Goal: Information Seeking & Learning: Learn about a topic

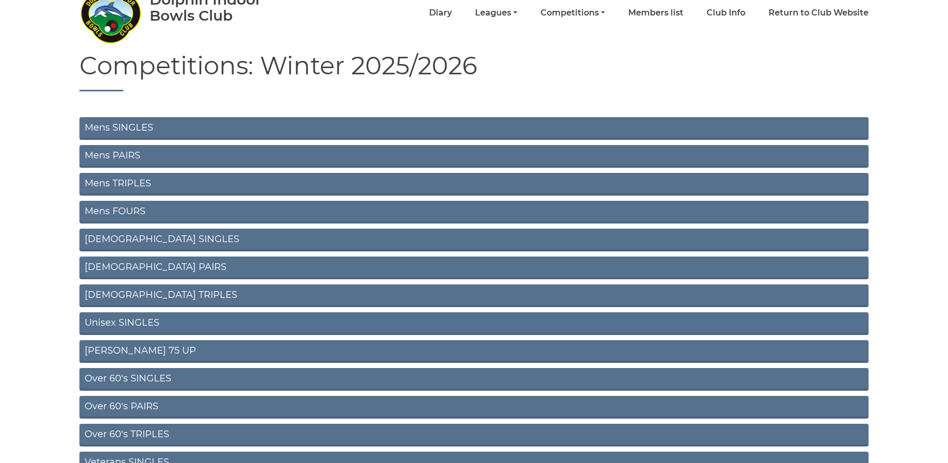
scroll to position [57, 0]
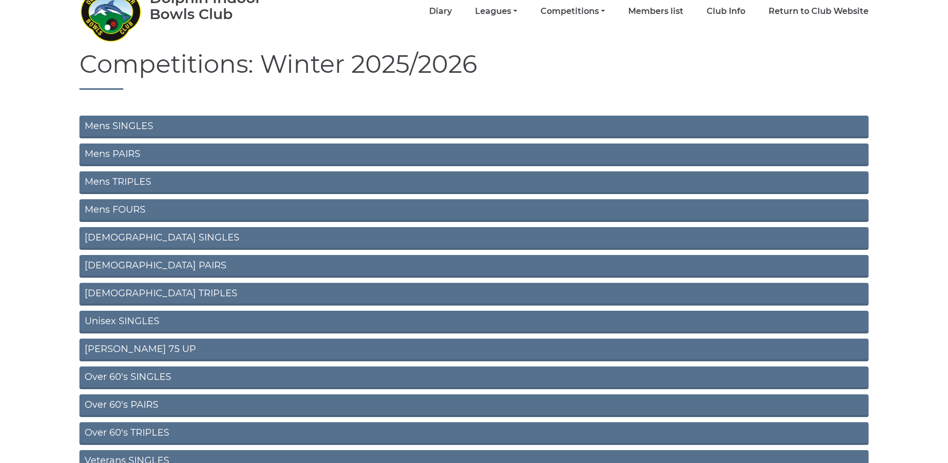
click at [114, 127] on link "Mens SINGLES" at bounding box center [473, 127] width 789 height 23
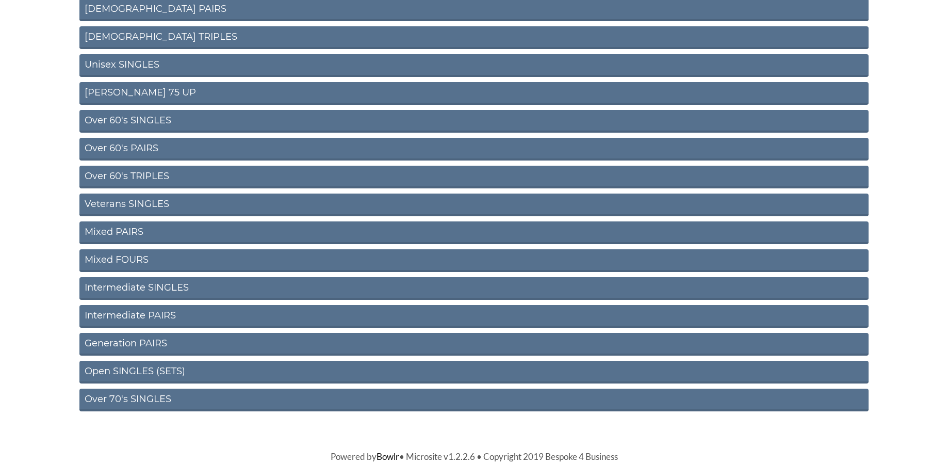
scroll to position [312, 0]
click at [141, 288] on link "Intermediate SINGLES" at bounding box center [473, 288] width 789 height 23
click at [129, 313] on link "Intermediate PAIRS" at bounding box center [473, 316] width 789 height 23
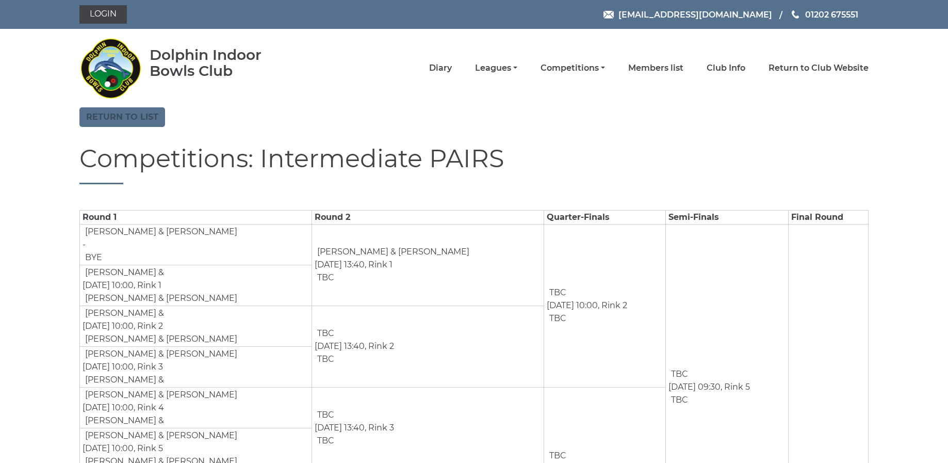
click at [121, 121] on link "Return to list" at bounding box center [122, 117] width 86 height 20
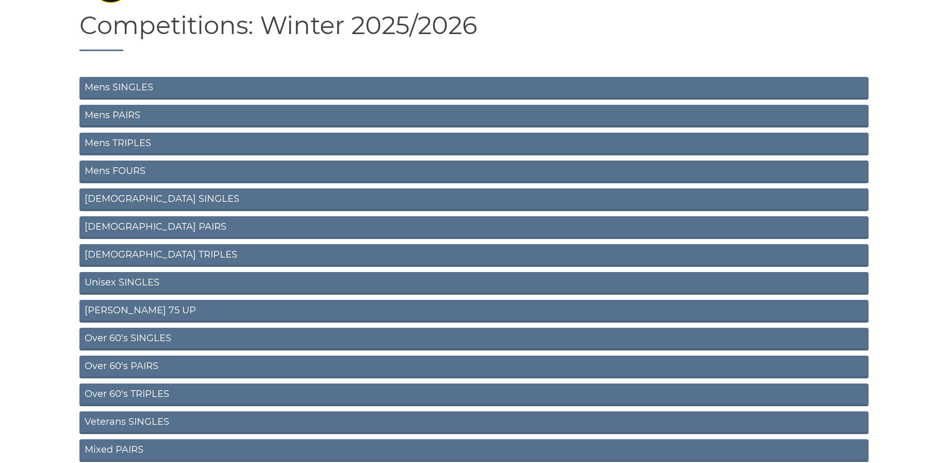
scroll to position [96, 0]
click at [130, 142] on link "Mens TRIPLES" at bounding box center [473, 143] width 789 height 23
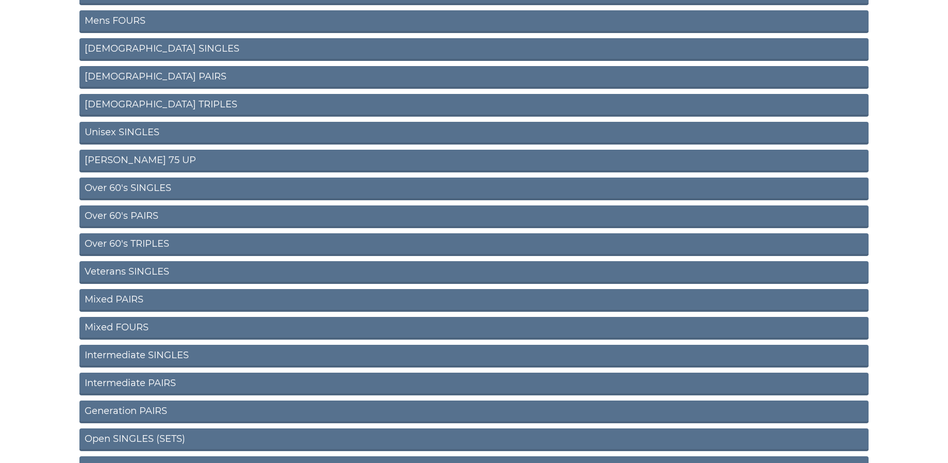
scroll to position [249, 0]
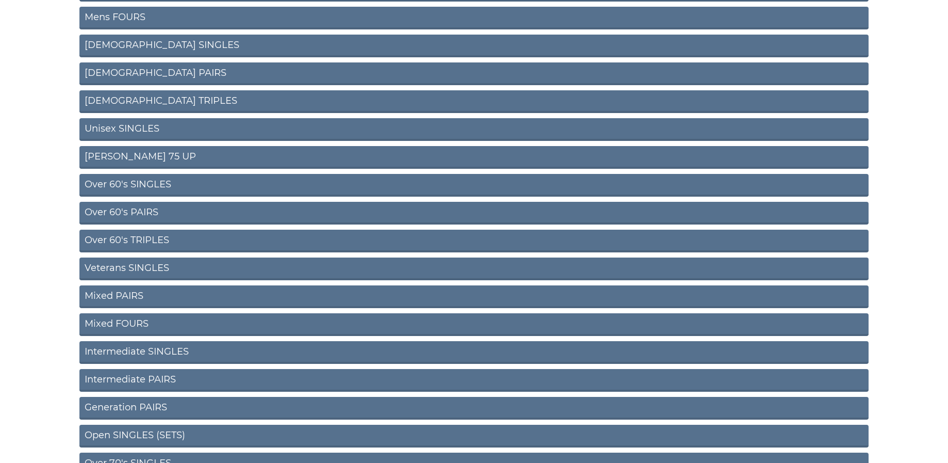
click at [140, 237] on link "Over 60's TRIPLES" at bounding box center [473, 240] width 789 height 23
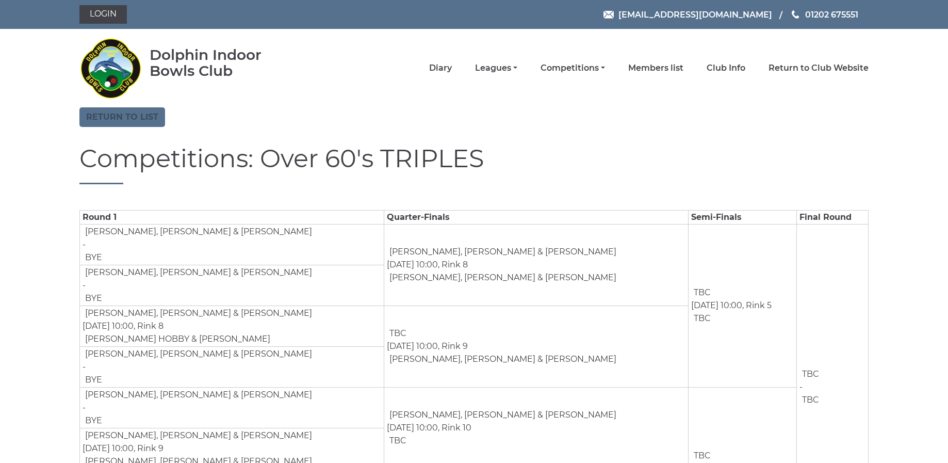
click at [141, 121] on link "Return to list" at bounding box center [122, 117] width 86 height 20
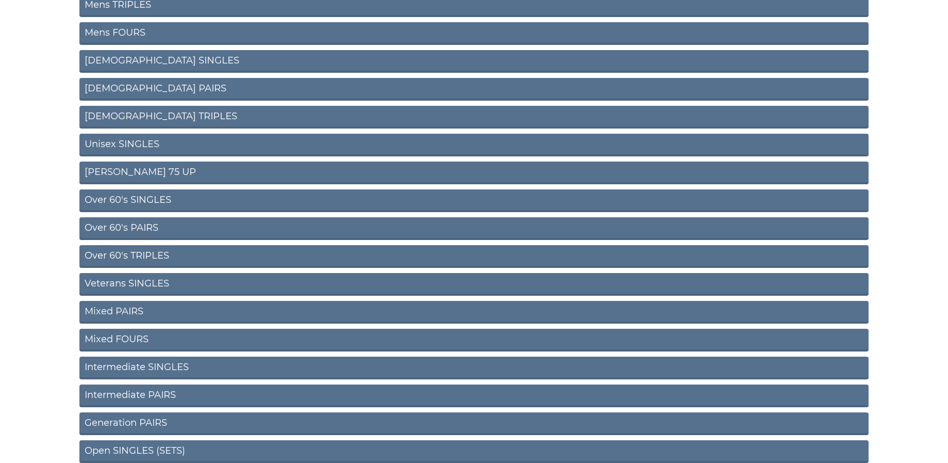
scroll to position [231, 0]
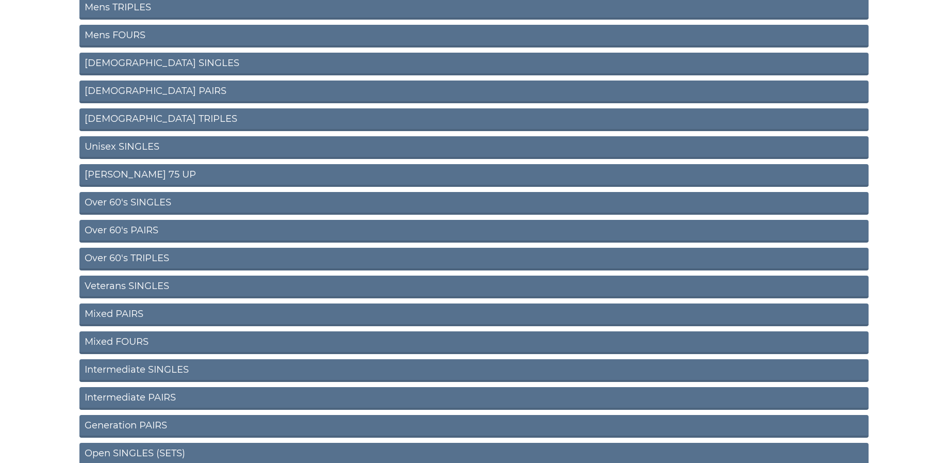
click at [136, 258] on link "Over 60's TRIPLES" at bounding box center [473, 259] width 789 height 23
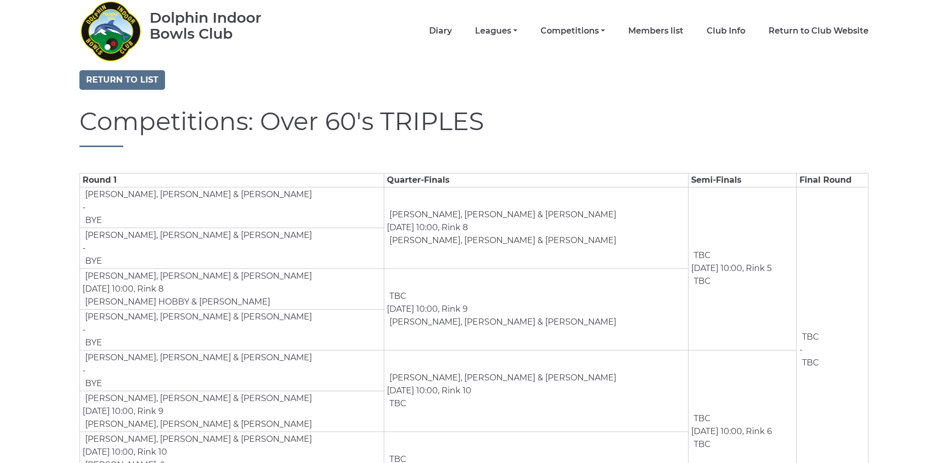
scroll to position [39, 0]
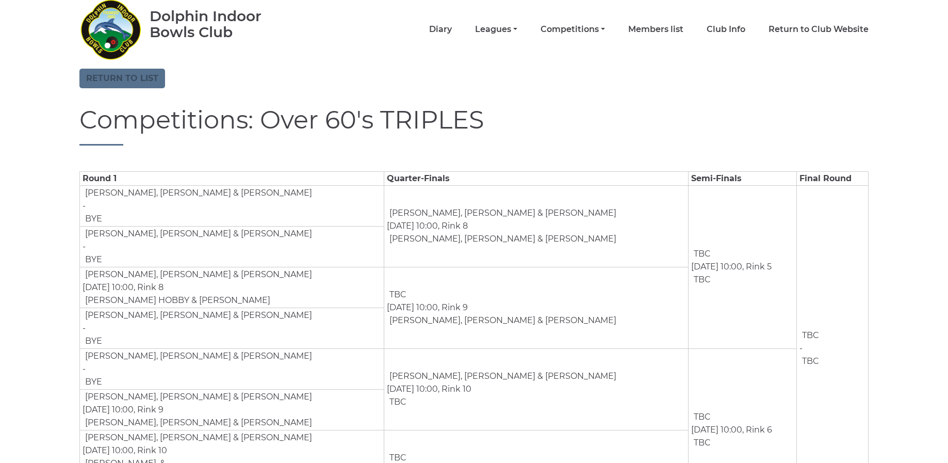
click at [109, 73] on link "Return to list" at bounding box center [122, 79] width 86 height 20
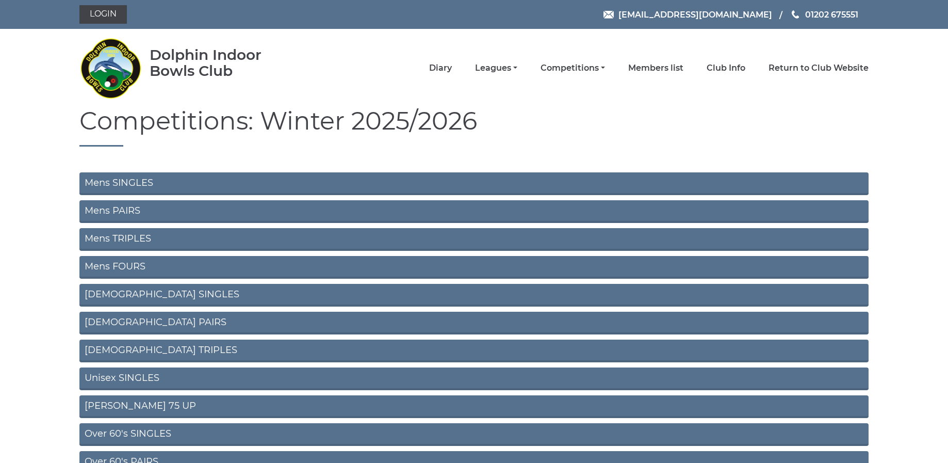
click at [128, 237] on link "Mens TRIPLES" at bounding box center [473, 239] width 789 height 23
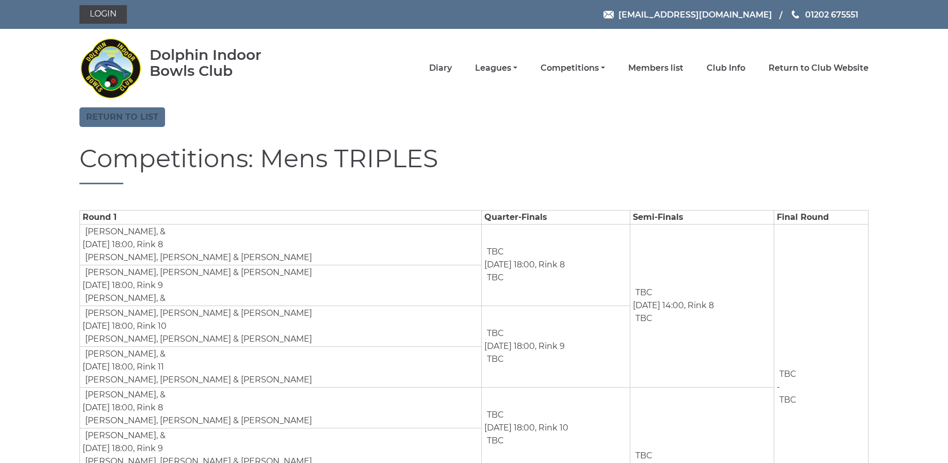
scroll to position [-1, 0]
click at [144, 121] on link "Return to list" at bounding box center [122, 117] width 86 height 20
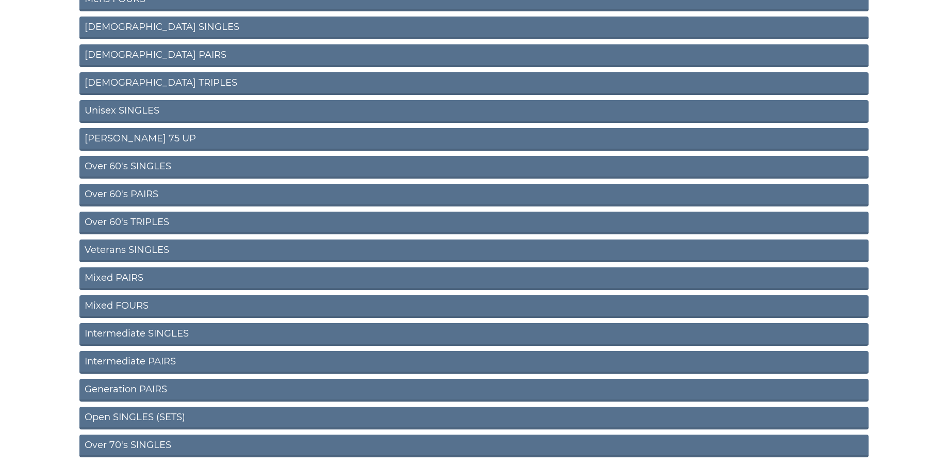
scroll to position [277, 0]
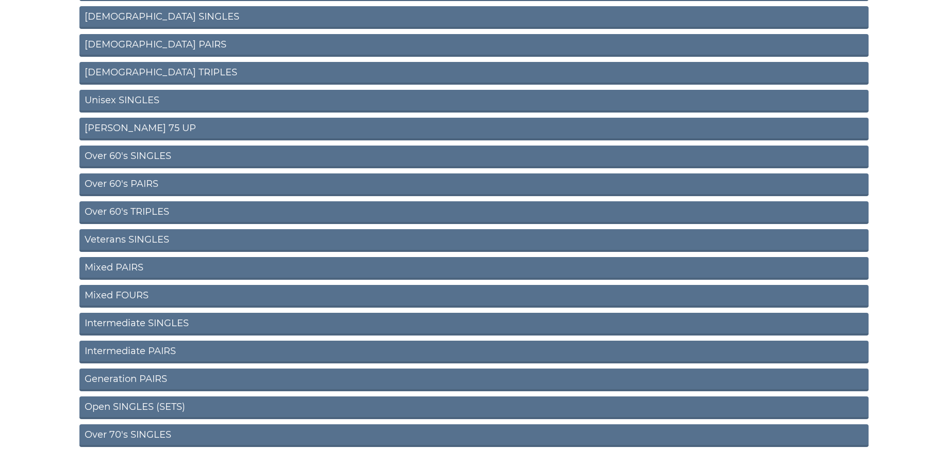
click at [132, 323] on link "Intermediate SINGLES" at bounding box center [473, 323] width 789 height 23
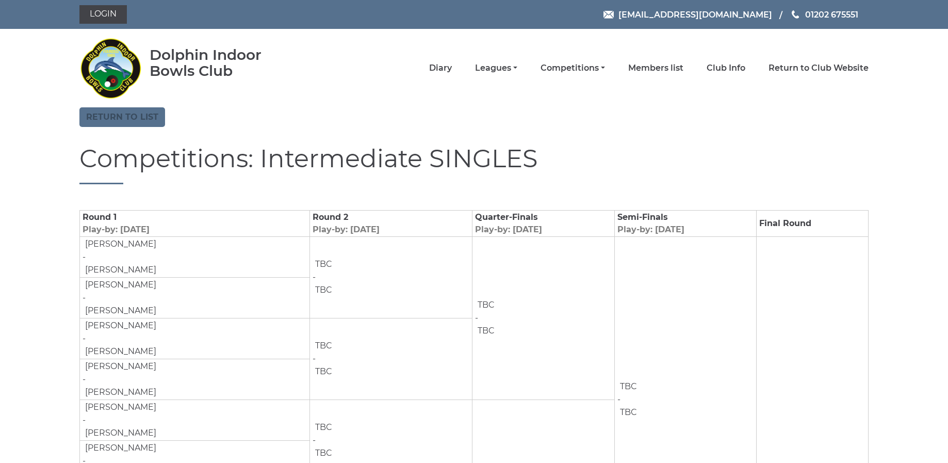
click at [125, 121] on link "Return to list" at bounding box center [122, 117] width 86 height 20
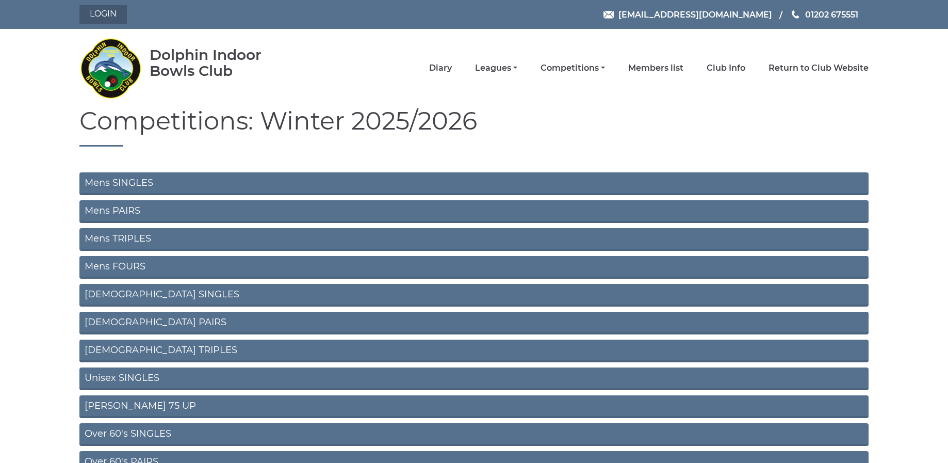
click at [114, 19] on link "Login" at bounding box center [102, 14] width 47 height 19
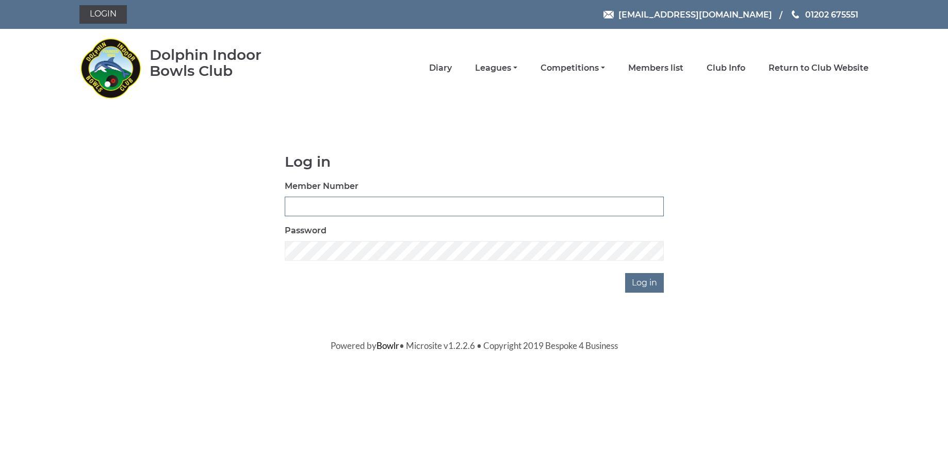
type input "3510"
click at [645, 282] on input "Log in" at bounding box center [644, 283] width 39 height 20
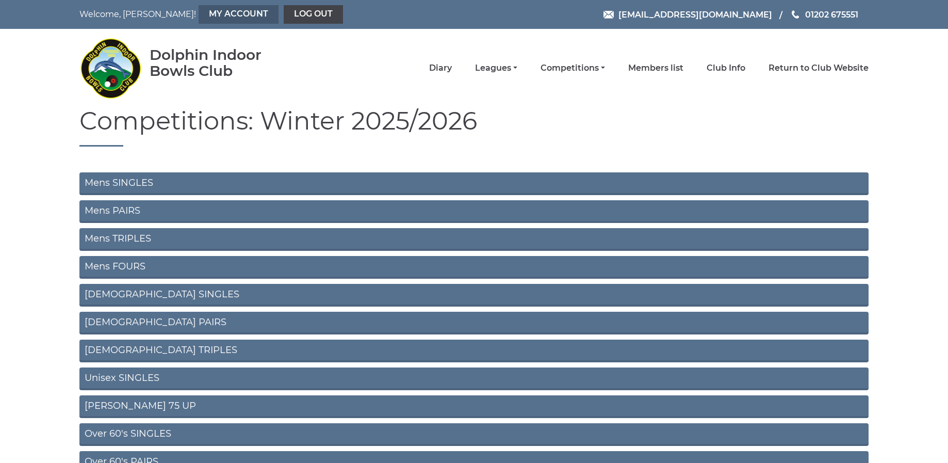
click at [199, 17] on link "My Account" at bounding box center [239, 14] width 80 height 19
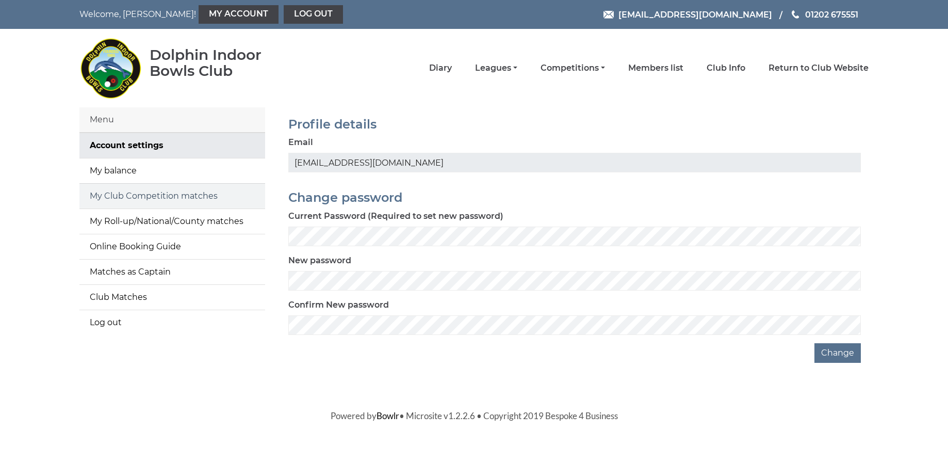
click at [154, 199] on link "My Club Competition matches" at bounding box center [172, 196] width 186 height 25
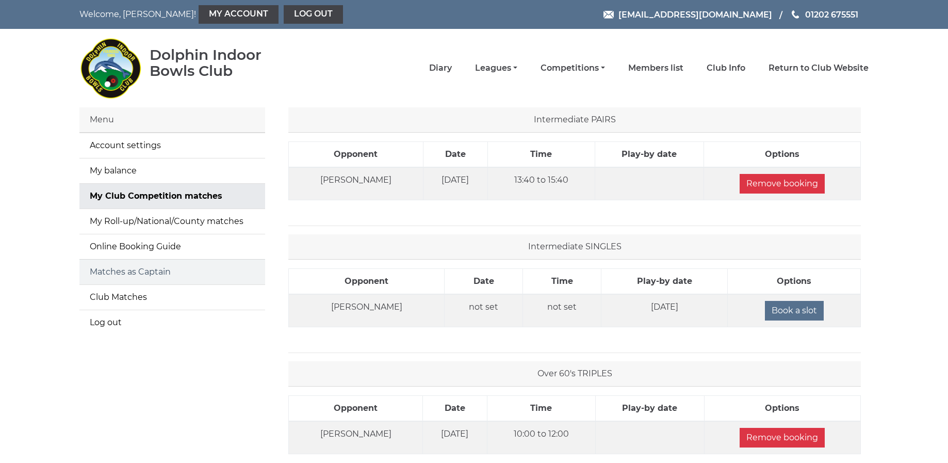
click at [133, 271] on link "Matches as Captain" at bounding box center [172, 271] width 186 height 25
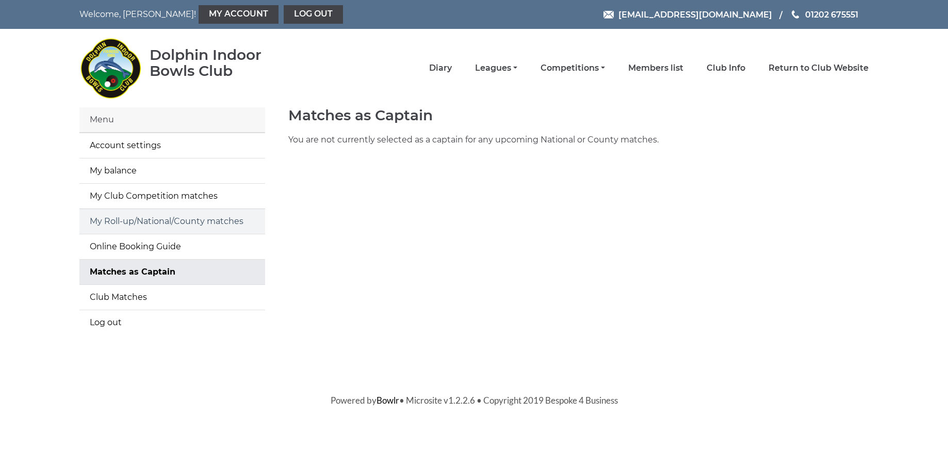
click at [146, 222] on link "My Roll-up/National/County matches" at bounding box center [172, 221] width 186 height 25
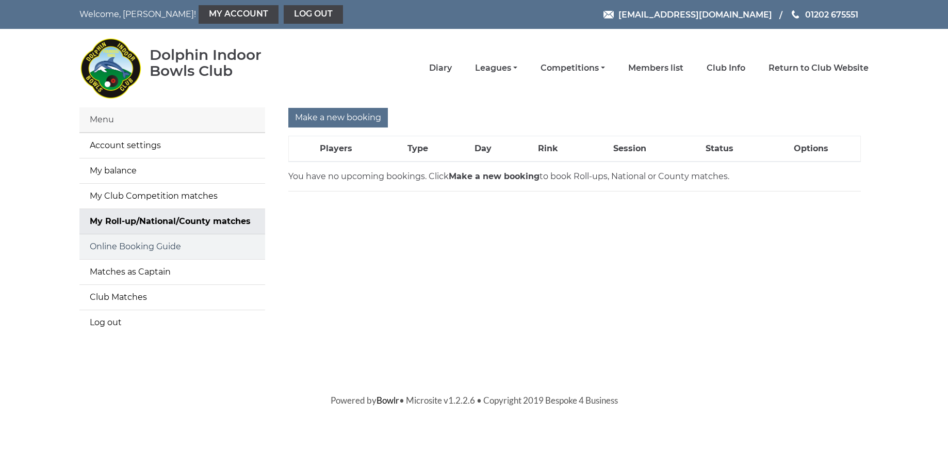
click at [138, 246] on link "Online Booking Guide" at bounding box center [172, 246] width 186 height 25
click at [154, 196] on link "My Club Competition matches" at bounding box center [172, 196] width 186 height 25
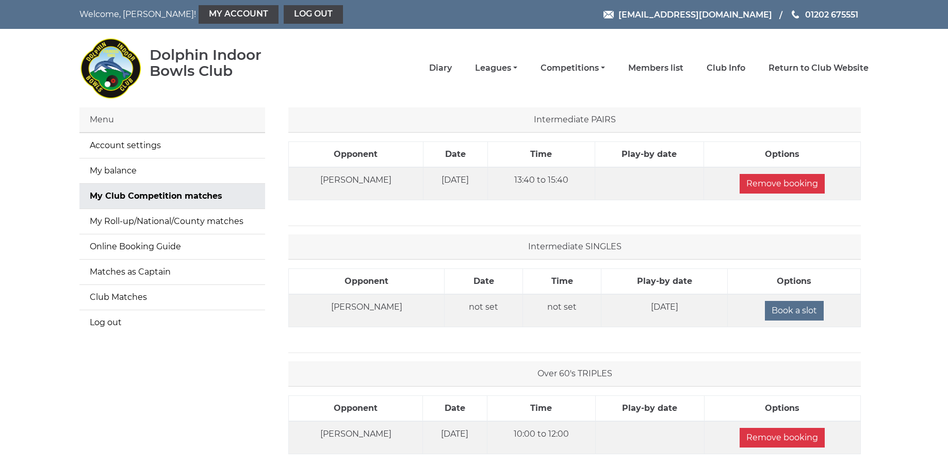
click at [108, 124] on div "Menu" at bounding box center [172, 119] width 186 height 25
click at [107, 120] on div "Menu" at bounding box center [172, 119] width 186 height 25
click at [108, 121] on div "Menu" at bounding box center [172, 119] width 186 height 25
click at [117, 69] on img at bounding box center [110, 68] width 62 height 72
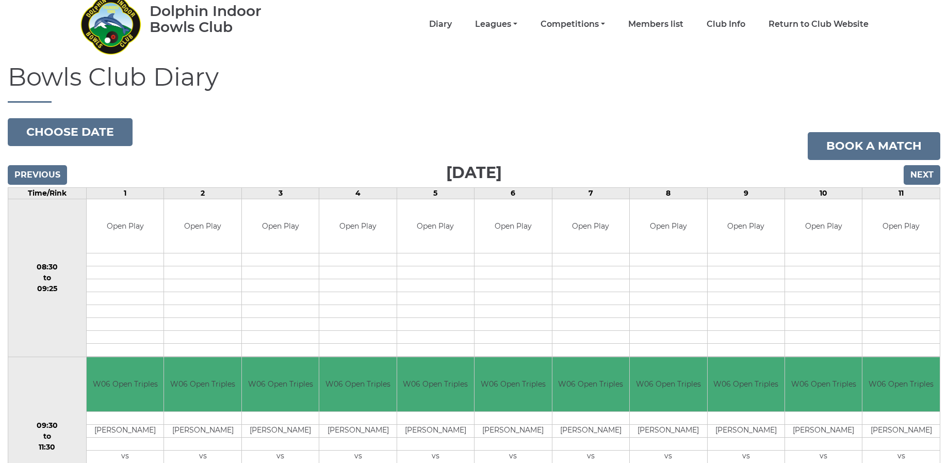
scroll to position [39, 0]
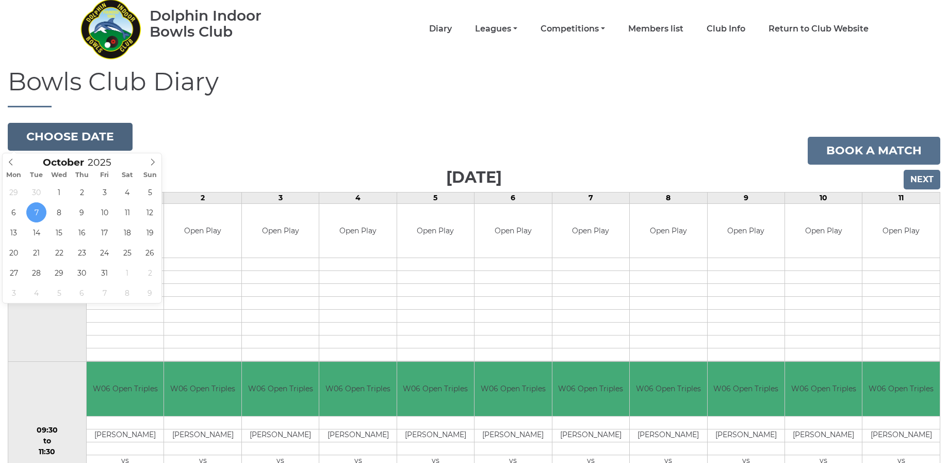
click at [88, 142] on button "Choose date" at bounding box center [70, 137] width 125 height 28
click at [153, 161] on icon at bounding box center [152, 161] width 7 height 7
type input "2026"
click at [153, 161] on icon at bounding box center [152, 161] width 7 height 7
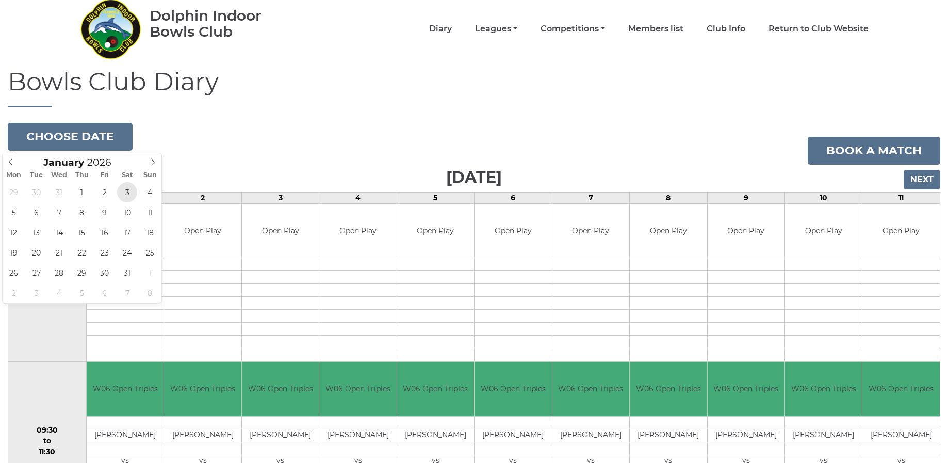
type input "[DATE]"
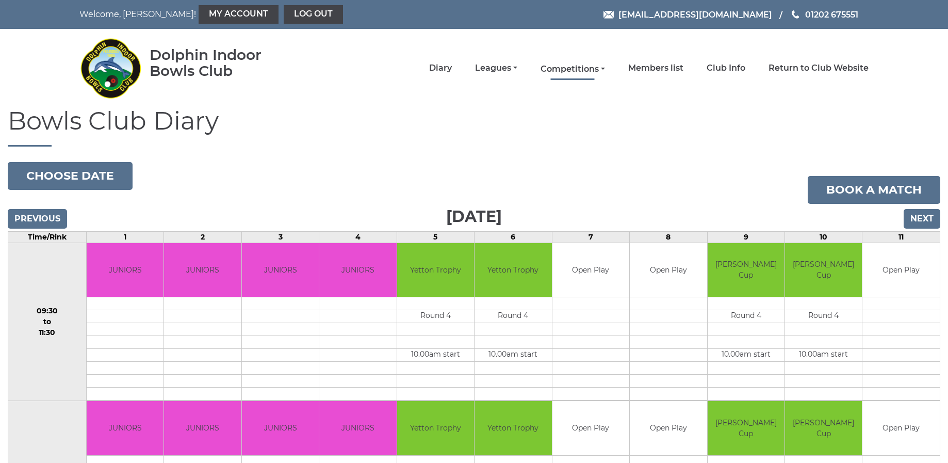
click at [605, 71] on link "Competitions" at bounding box center [572, 68] width 64 height 11
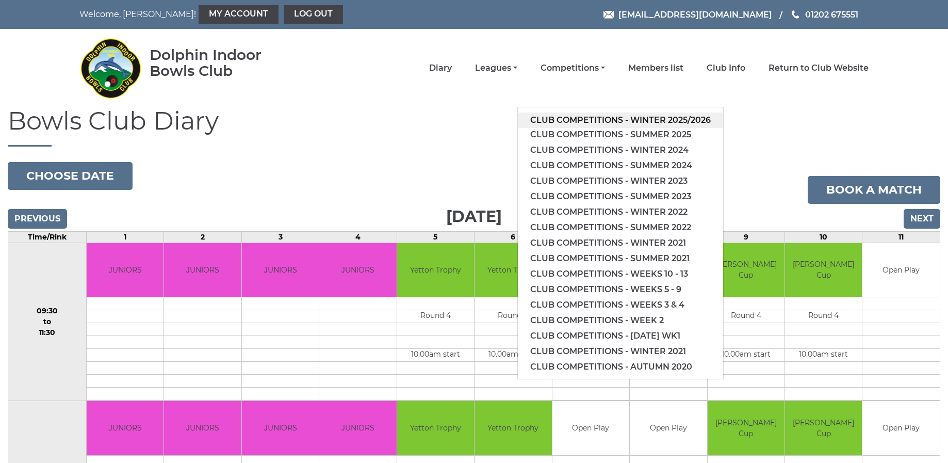
click at [615, 122] on link "Club competitions - Winter 2025/2026" at bounding box center [620, 119] width 205 height 15
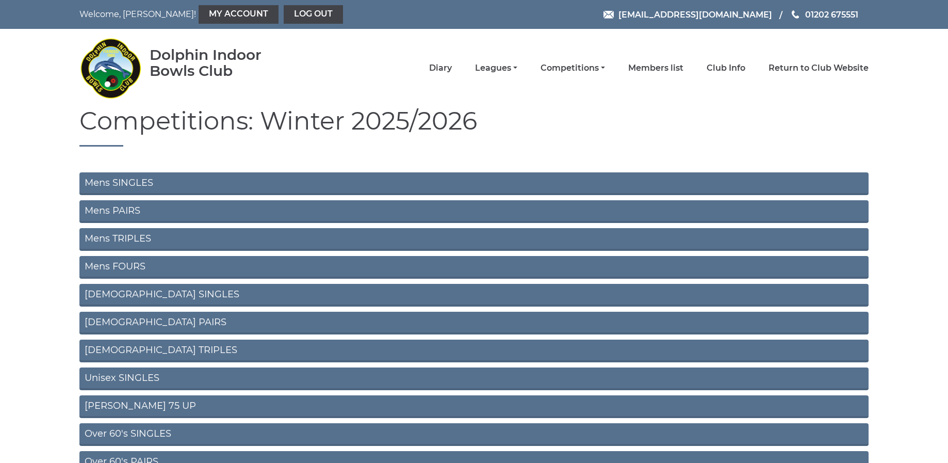
click at [147, 239] on link "Mens TRIPLES" at bounding box center [473, 239] width 789 height 23
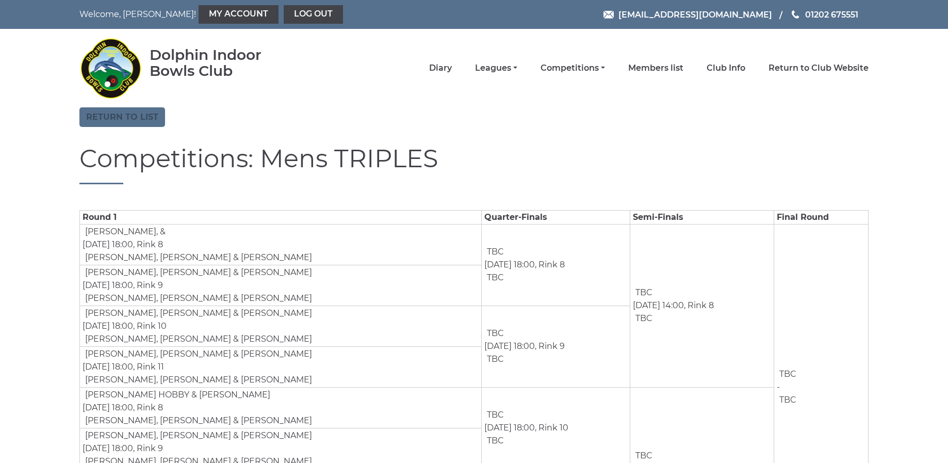
click at [132, 117] on link "Return to list" at bounding box center [122, 117] width 86 height 20
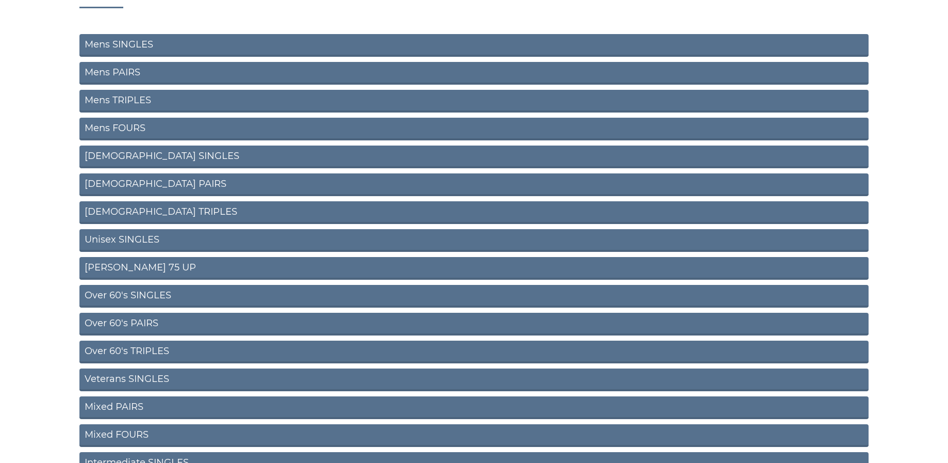
scroll to position [140, 0]
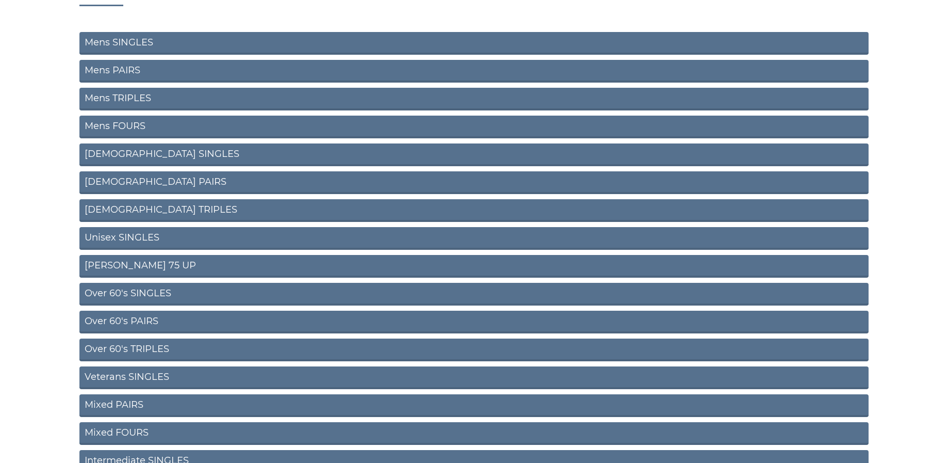
click at [160, 348] on link "Over 60's TRIPLES" at bounding box center [473, 349] width 789 height 23
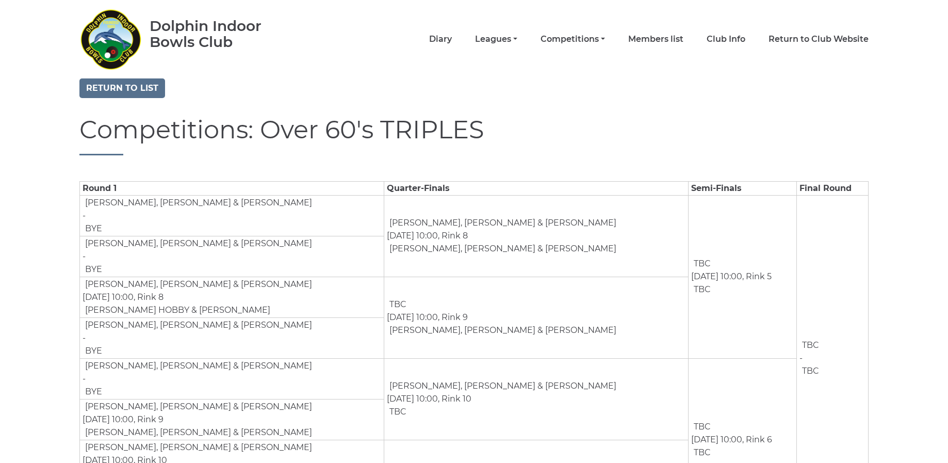
scroll to position [32, 0]
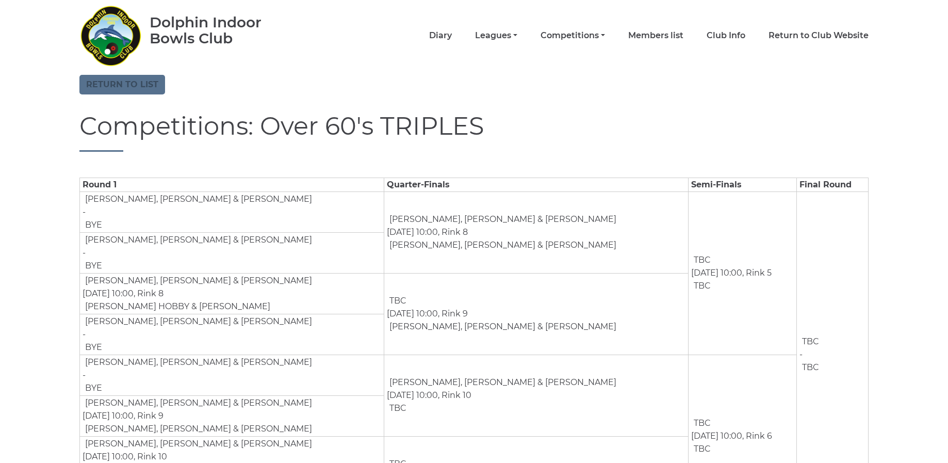
click at [126, 82] on link "Return to list" at bounding box center [122, 85] width 86 height 20
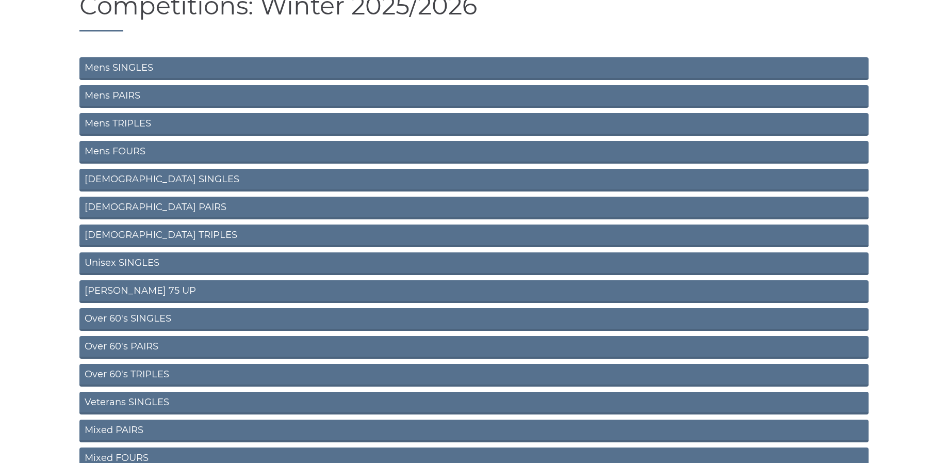
scroll to position [111, 0]
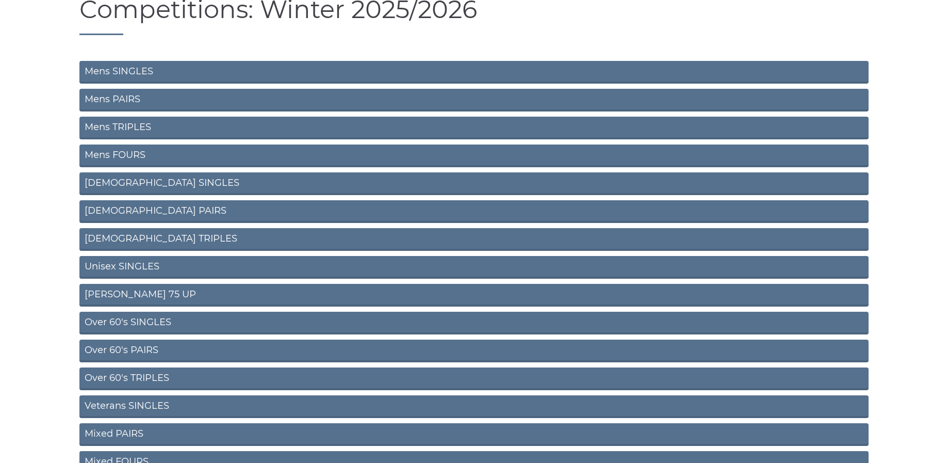
click at [116, 155] on link "Mens FOURS" at bounding box center [473, 155] width 789 height 23
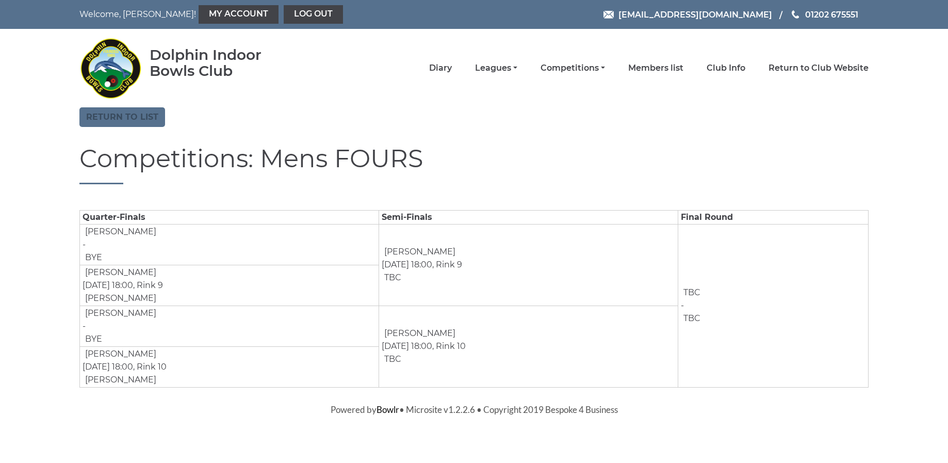
scroll to position [1, 0]
click at [125, 111] on link "Return to list" at bounding box center [122, 117] width 86 height 20
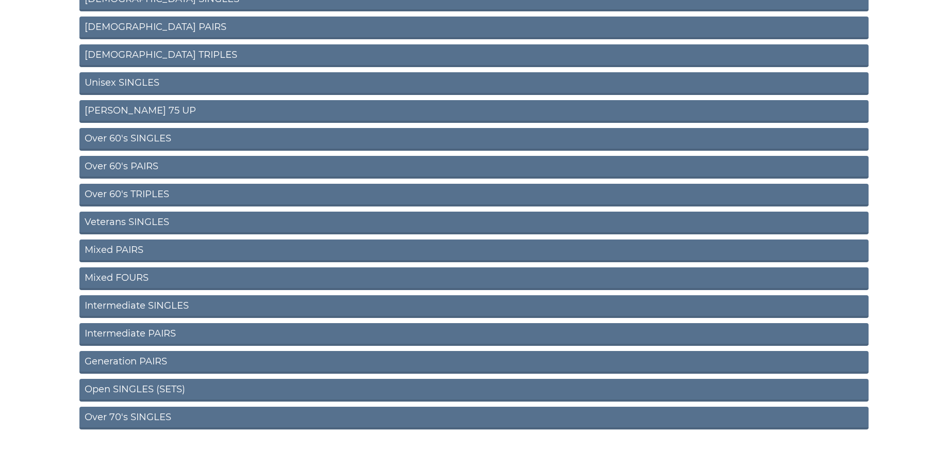
scroll to position [297, 0]
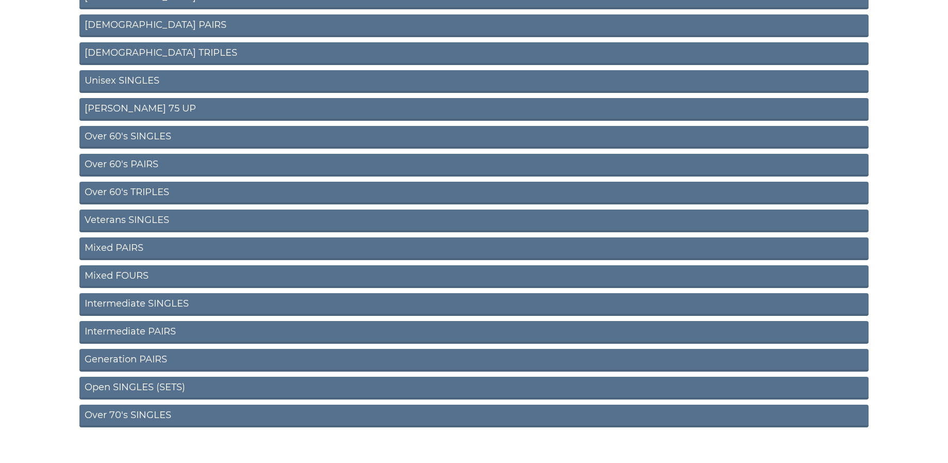
click at [130, 161] on link "Over 60's PAIRS" at bounding box center [473, 165] width 789 height 23
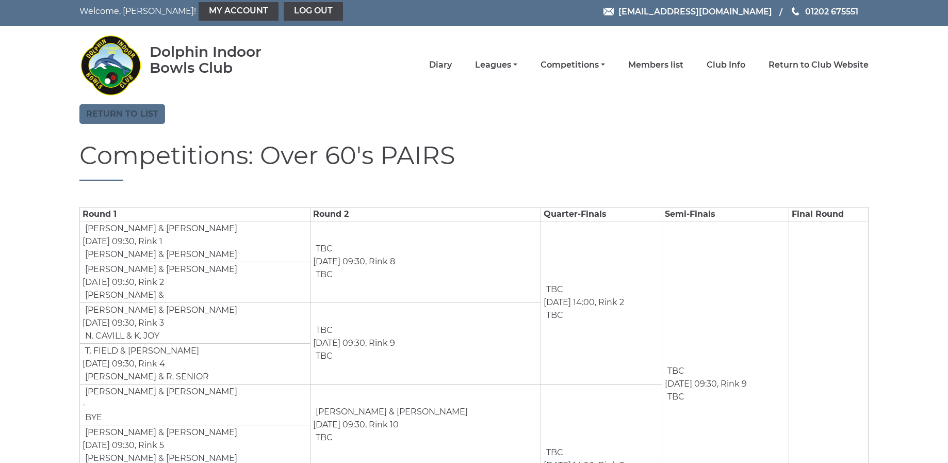
scroll to position [4, 0]
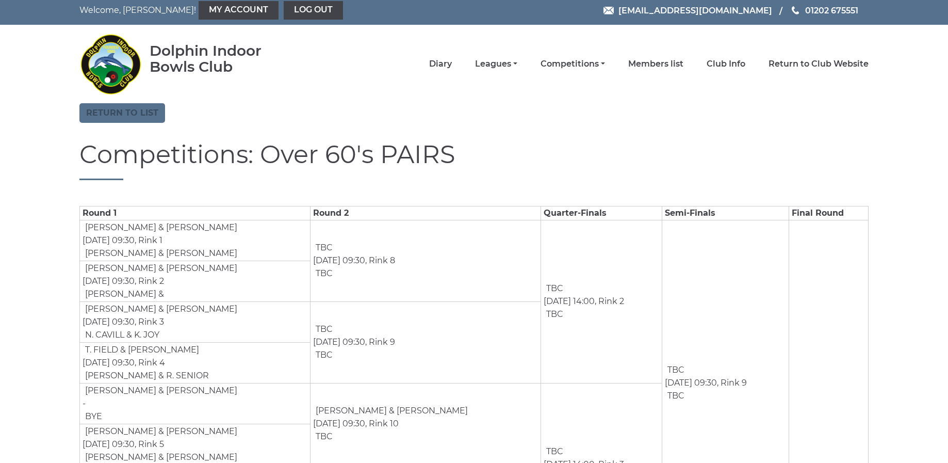
click at [117, 116] on link "Return to list" at bounding box center [122, 113] width 86 height 20
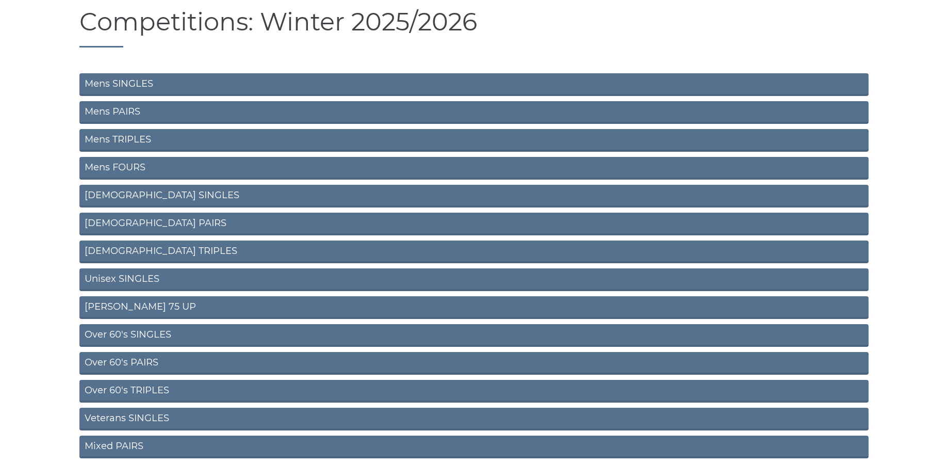
scroll to position [109, 0]
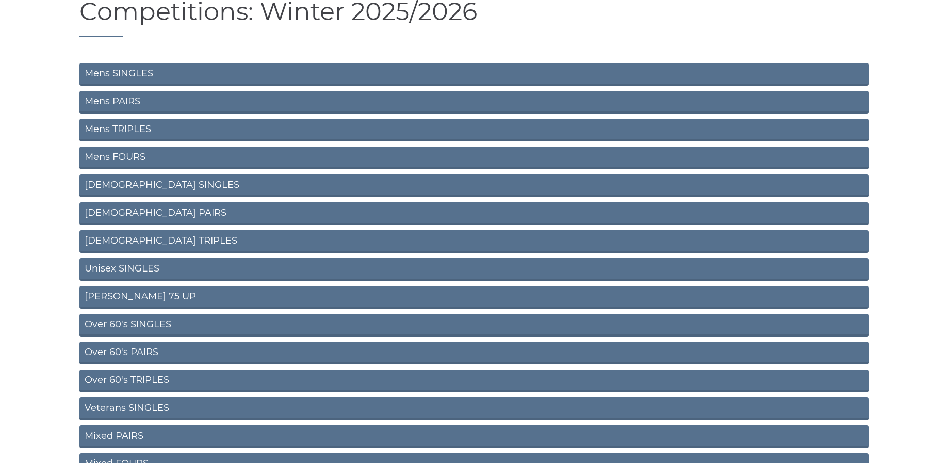
click at [129, 127] on link "Mens TRIPLES" at bounding box center [473, 130] width 789 height 23
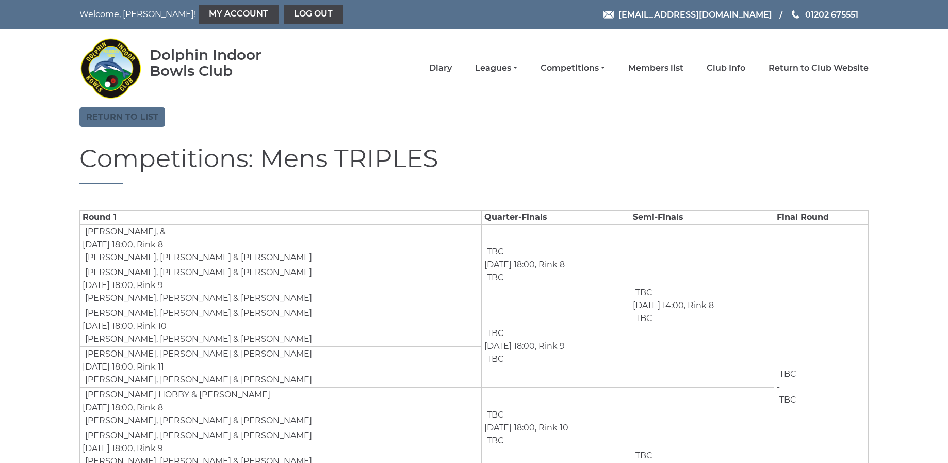
click at [117, 112] on link "Return to list" at bounding box center [122, 117] width 86 height 20
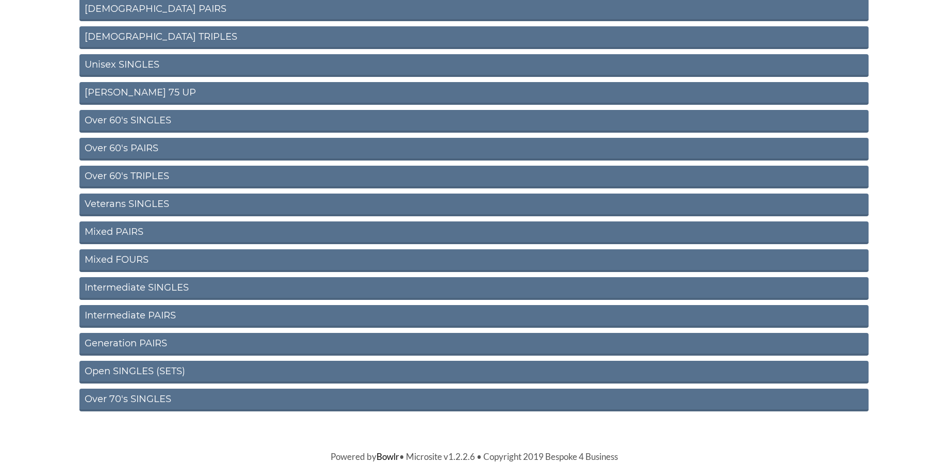
scroll to position [312, 0]
click at [146, 397] on link "Over 70's SINGLES" at bounding box center [473, 400] width 789 height 23
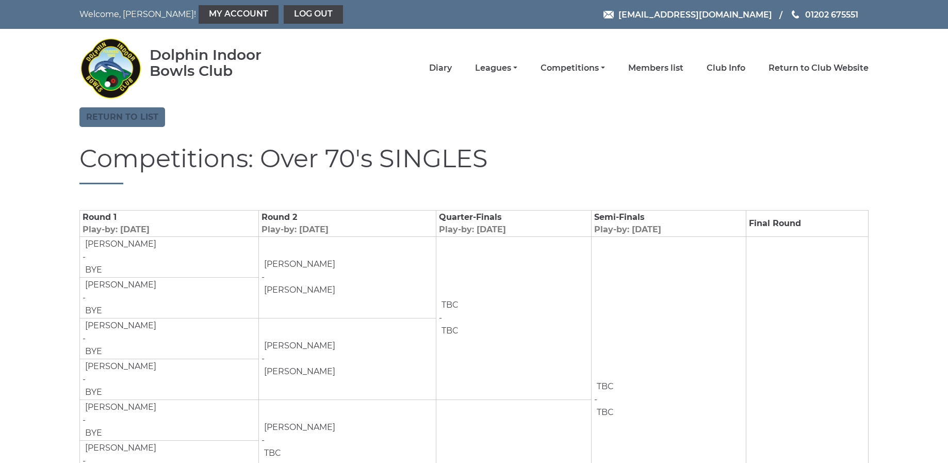
click at [110, 116] on link "Return to list" at bounding box center [122, 117] width 86 height 20
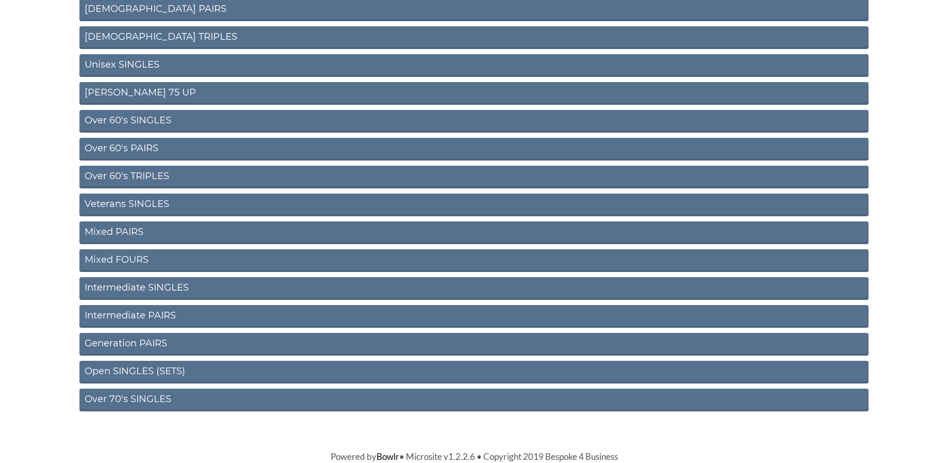
scroll to position [312, 0]
click at [136, 315] on link "Intermediate PAIRS" at bounding box center [473, 316] width 789 height 23
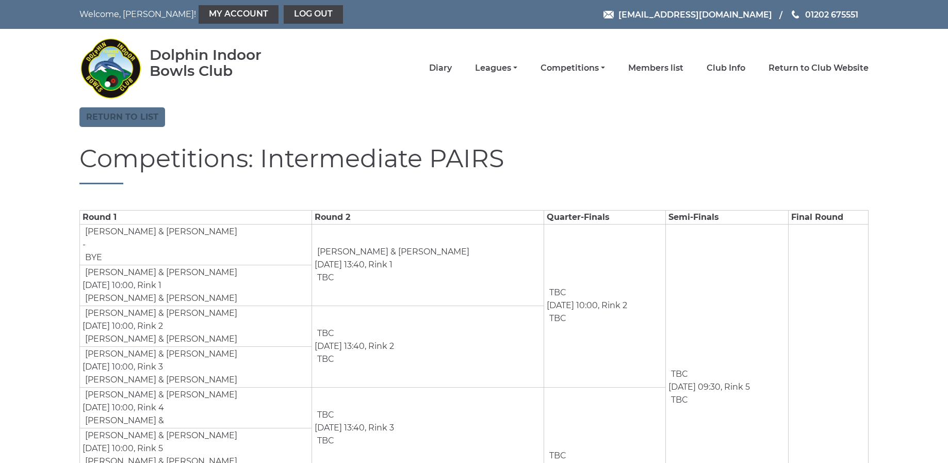
click at [129, 116] on link "Return to list" at bounding box center [122, 117] width 86 height 20
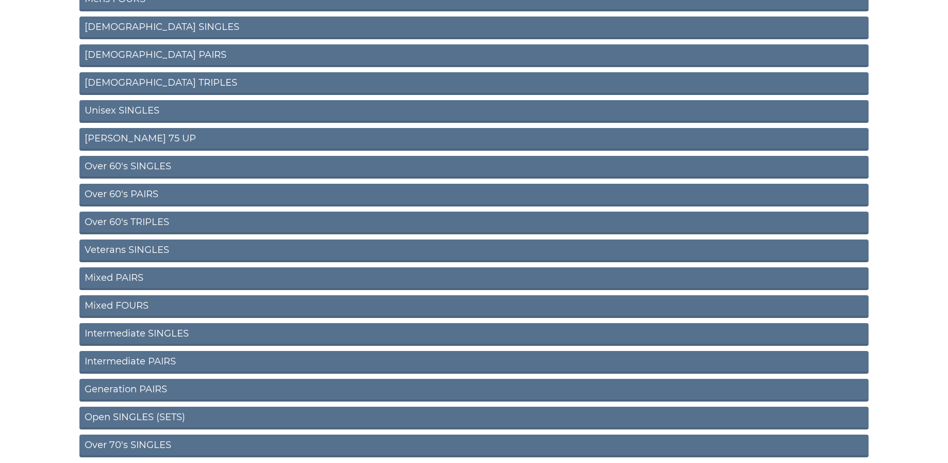
scroll to position [288, 0]
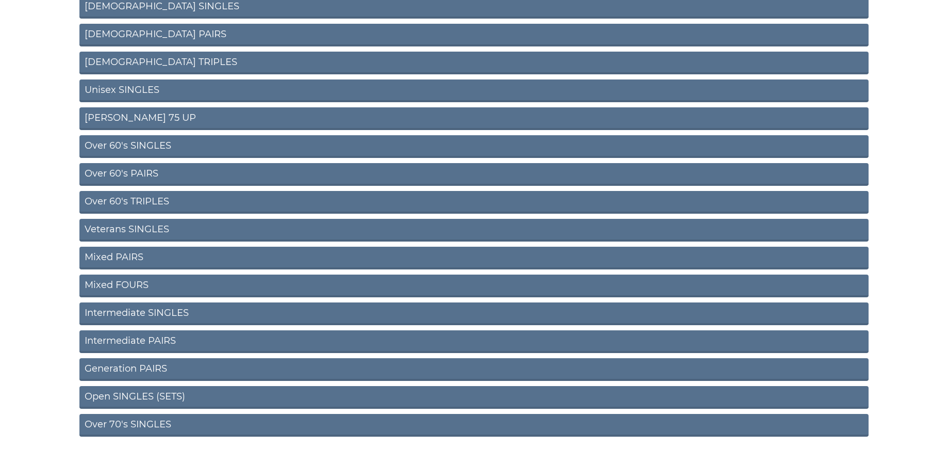
click at [129, 228] on link "Veterans SINGLES" at bounding box center [473, 230] width 789 height 23
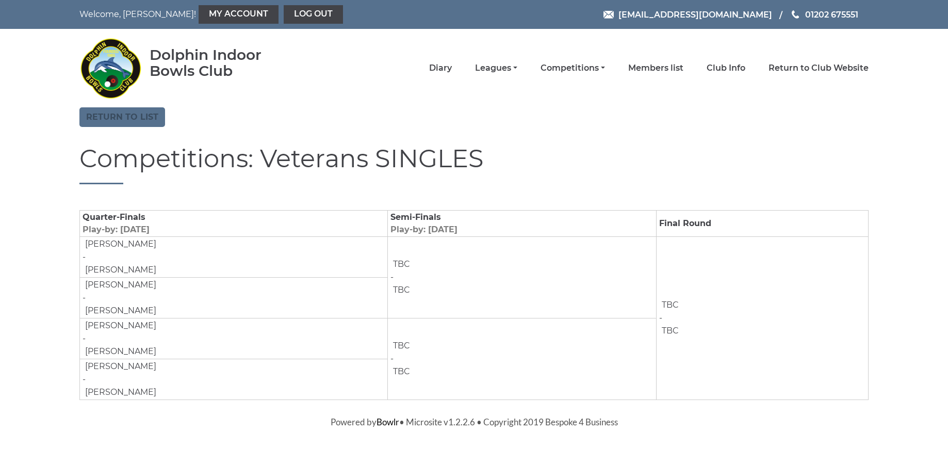
click at [118, 114] on link "Return to list" at bounding box center [122, 117] width 86 height 20
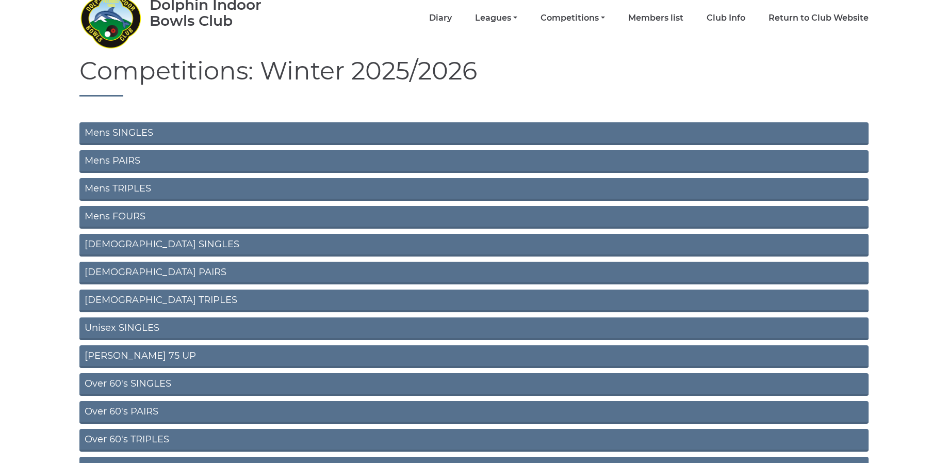
scroll to position [54, 0]
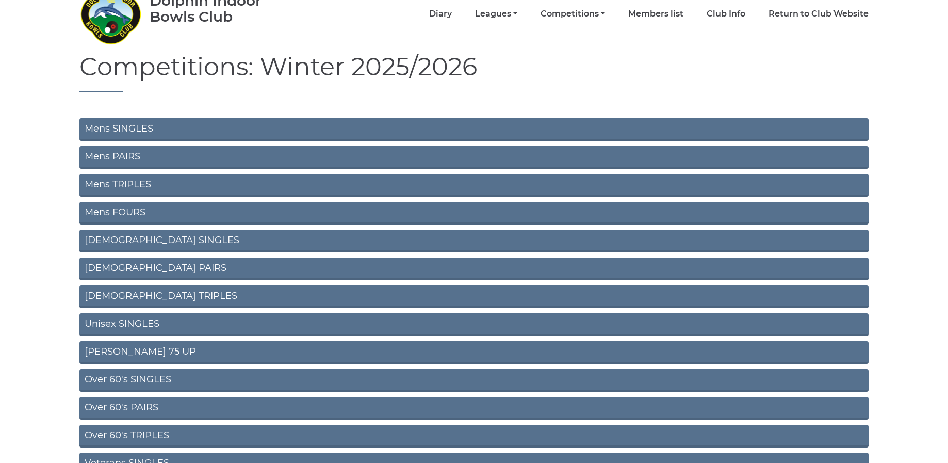
click at [137, 182] on link "Mens TRIPLES" at bounding box center [473, 185] width 789 height 23
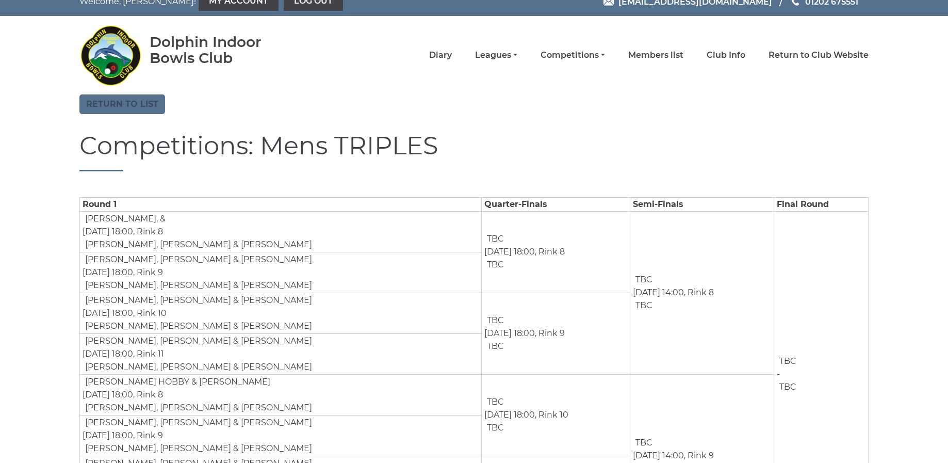
scroll to position [14, 0]
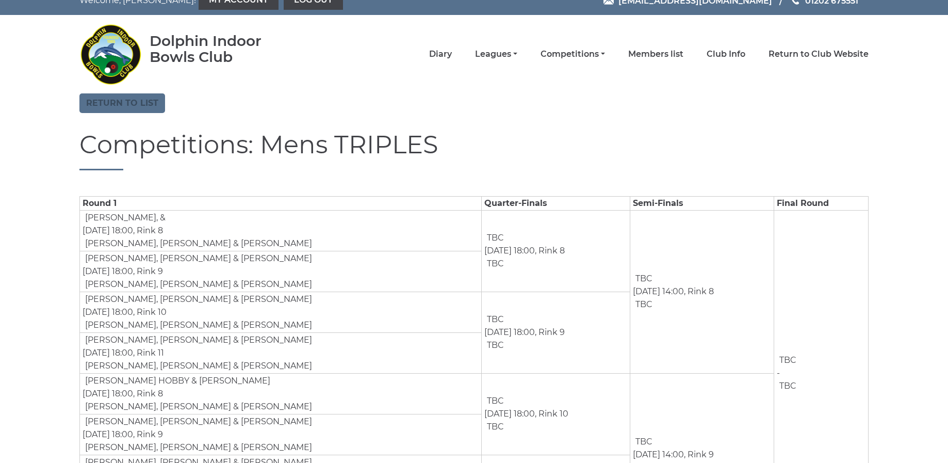
click at [115, 107] on link "Return to list" at bounding box center [122, 103] width 86 height 20
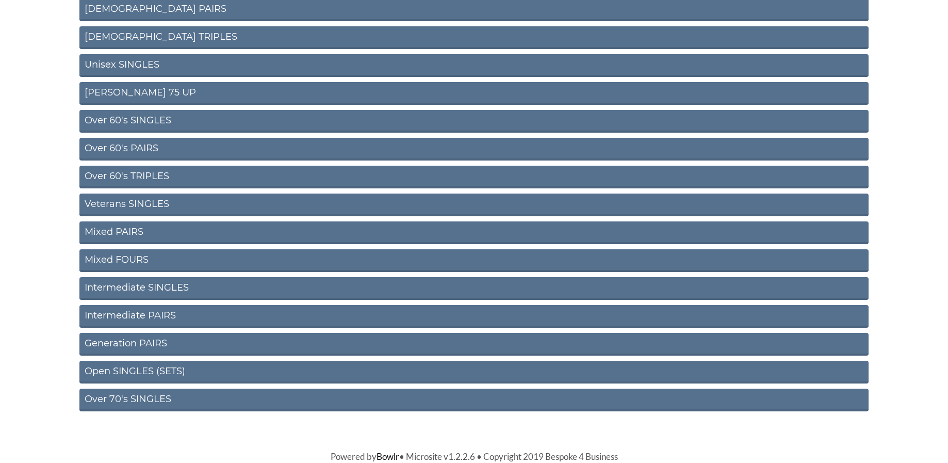
scroll to position [312, 0]
click at [122, 289] on link "Intermediate SINGLES" at bounding box center [473, 288] width 789 height 23
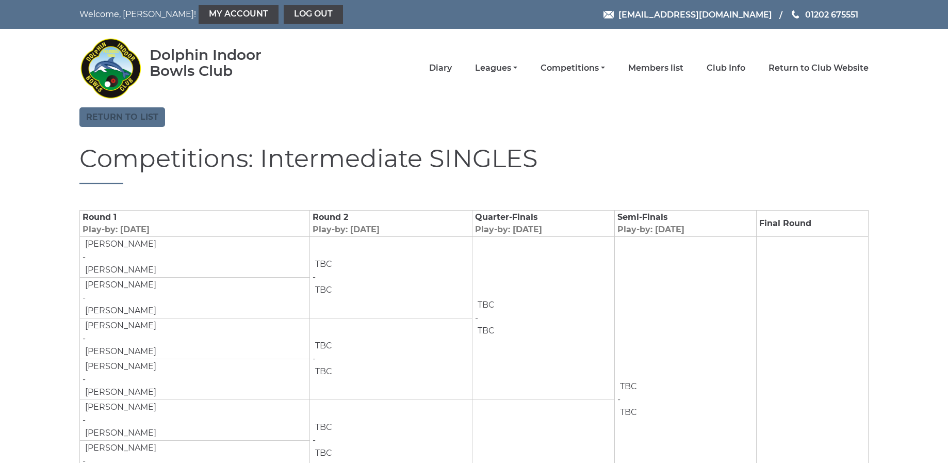
click at [122, 118] on link "Return to list" at bounding box center [122, 117] width 86 height 20
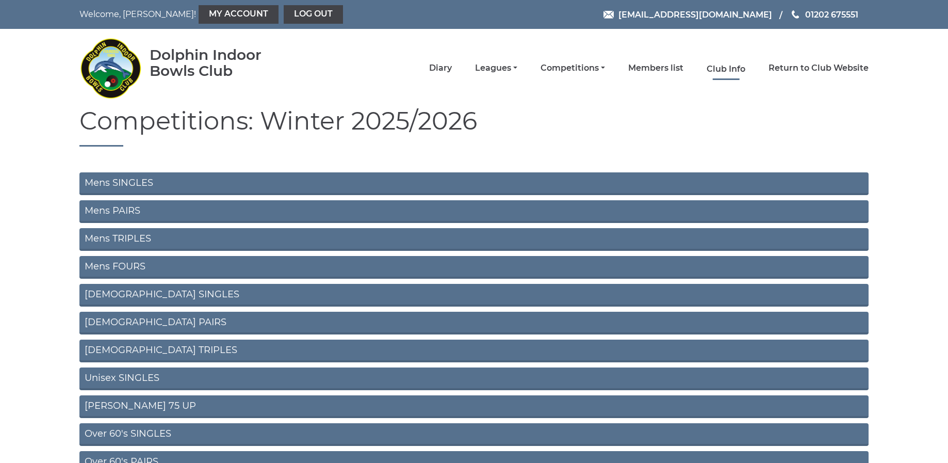
click at [743, 71] on link "Club Info" at bounding box center [725, 68] width 39 height 11
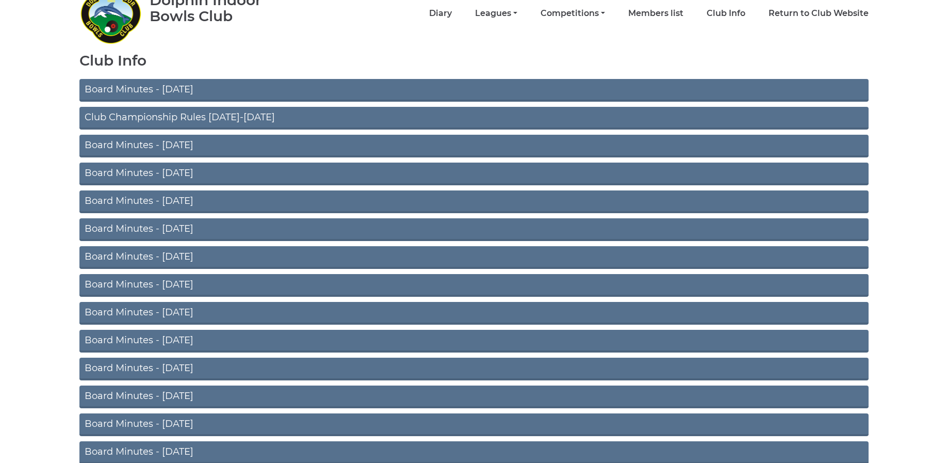
scroll to position [57, 0]
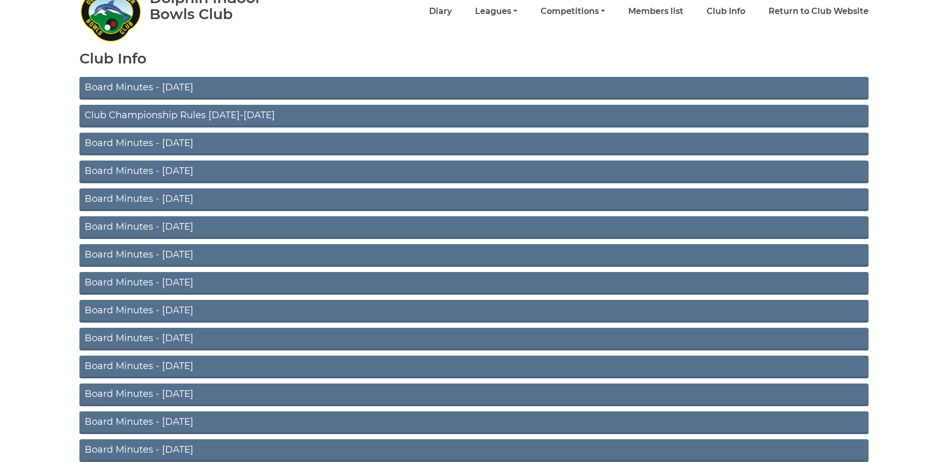
click at [168, 115] on link "Club Championship Rules 2025-2026" at bounding box center [473, 116] width 789 height 23
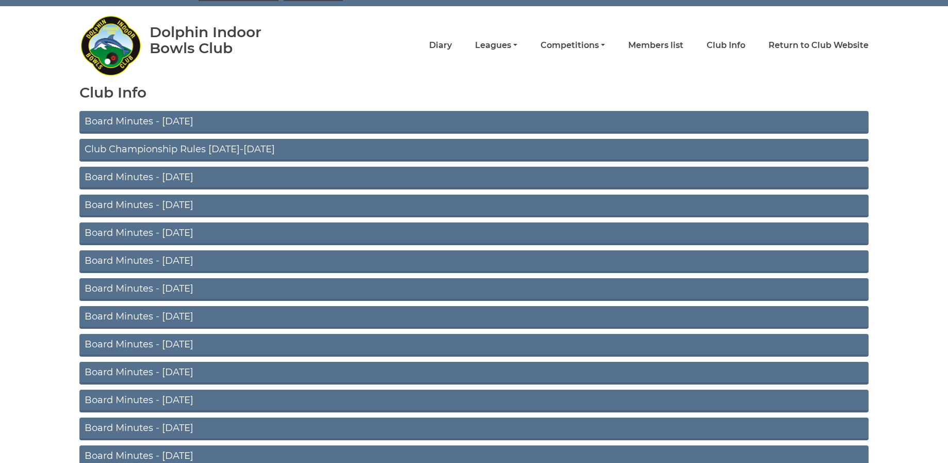
scroll to position [10, 0]
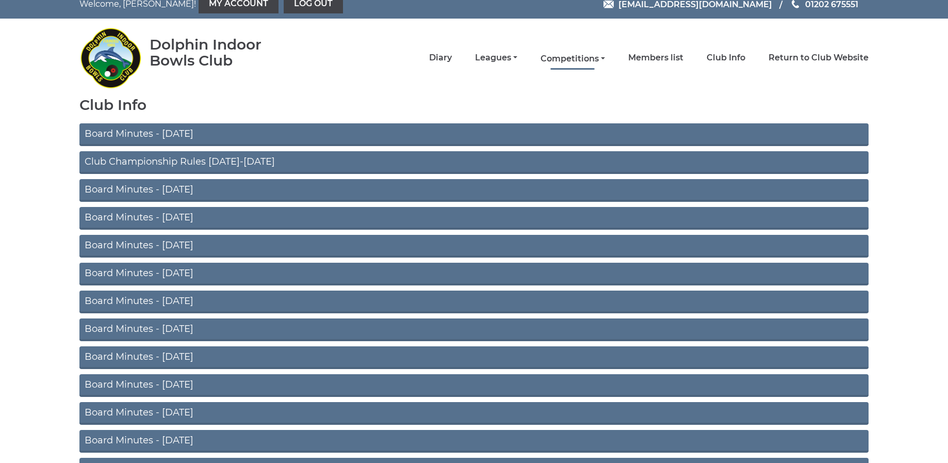
click at [605, 61] on link "Competitions" at bounding box center [572, 58] width 64 height 11
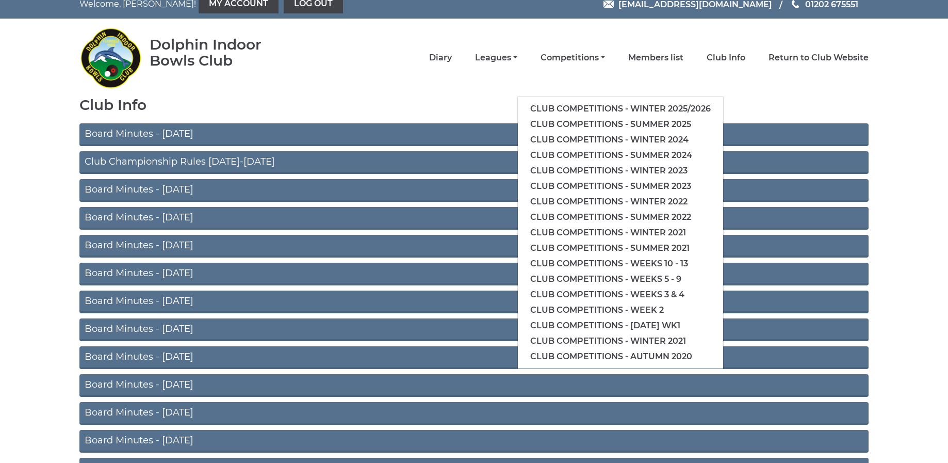
click at [611, 111] on link "Club competitions - Winter 2025/2026" at bounding box center [620, 108] width 205 height 15
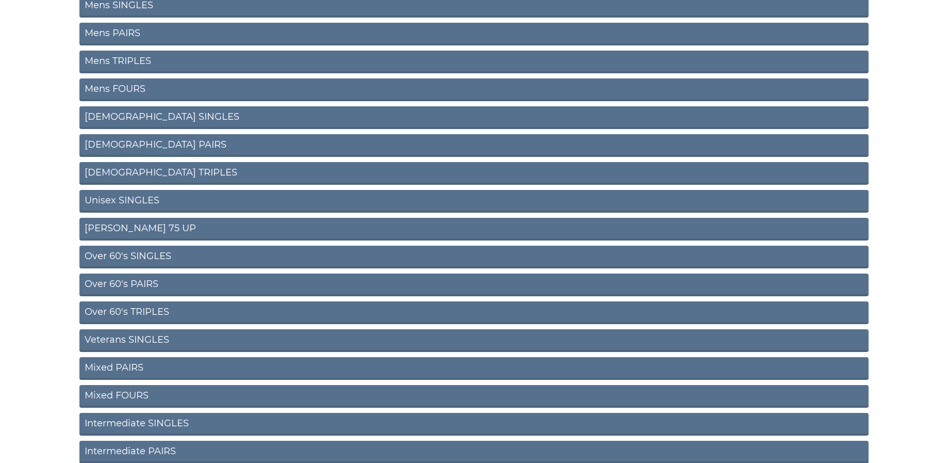
scroll to position [168, 0]
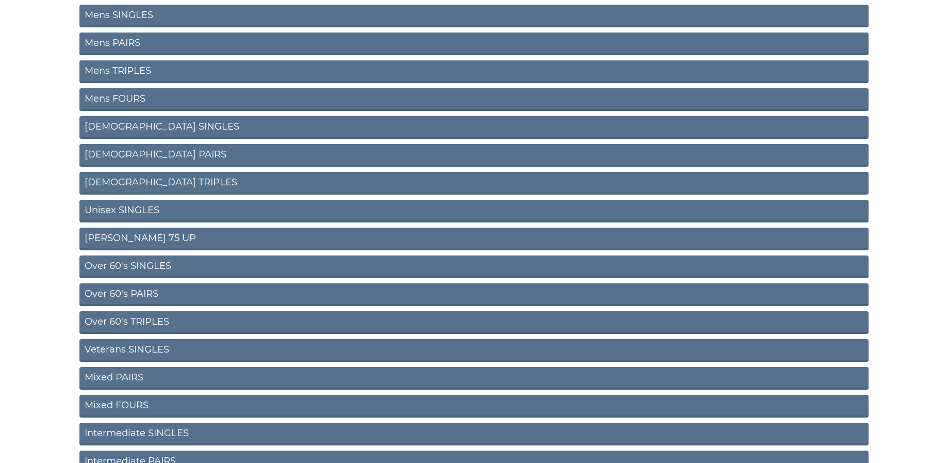
click at [142, 100] on link "Mens FOURS" at bounding box center [473, 99] width 789 height 23
